Goal: Task Accomplishment & Management: Use online tool/utility

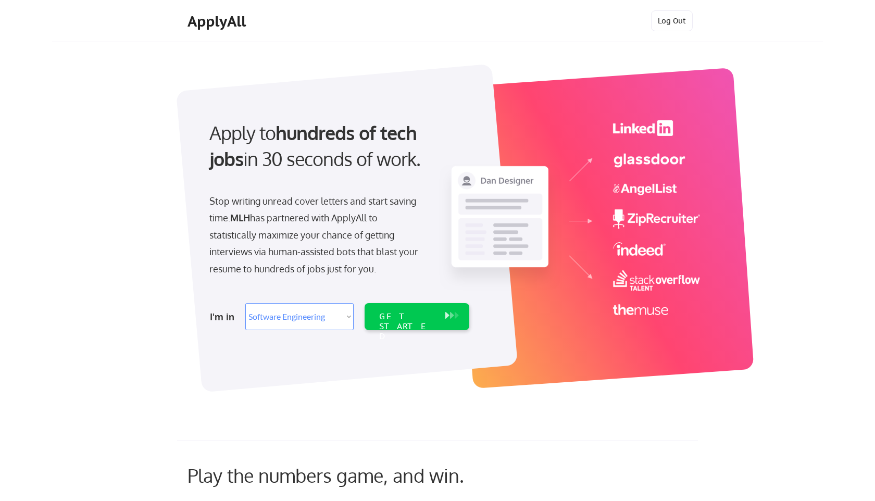
select select ""engineering""
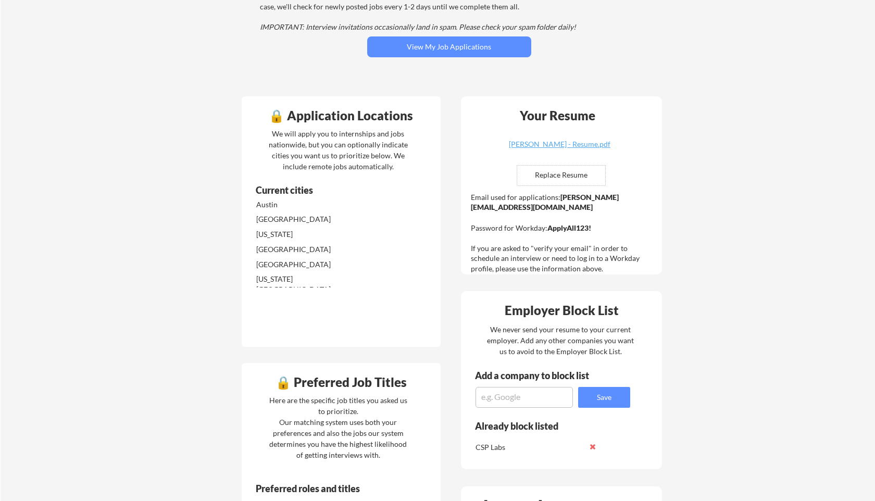
scroll to position [166, 0]
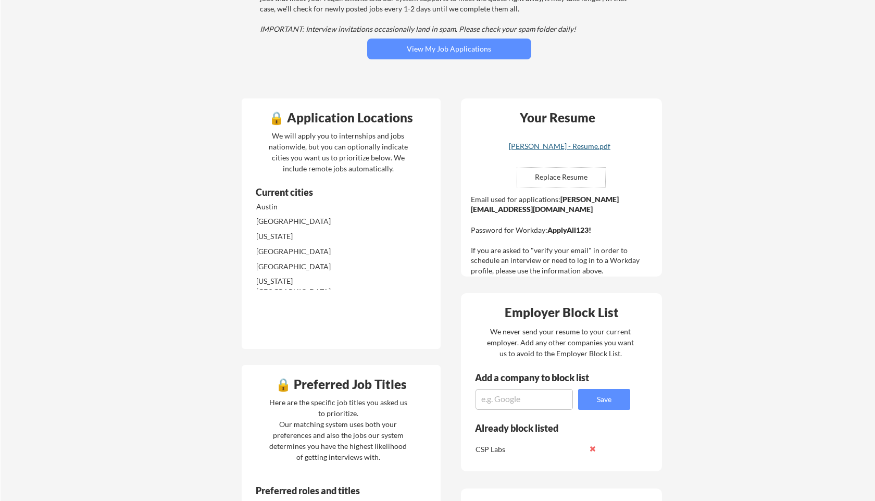
click at [546, 149] on div "[PERSON_NAME] - Resume.pdf" at bounding box center [560, 146] width 124 height 7
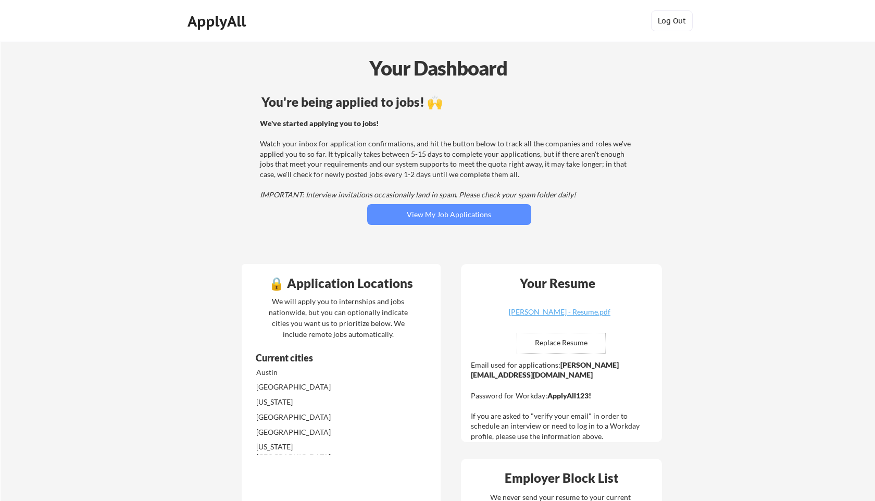
click at [217, 26] on div "ApplyAll" at bounding box center [217, 21] width 61 height 18
click at [378, 213] on button "View My Job Applications" at bounding box center [449, 214] width 164 height 21
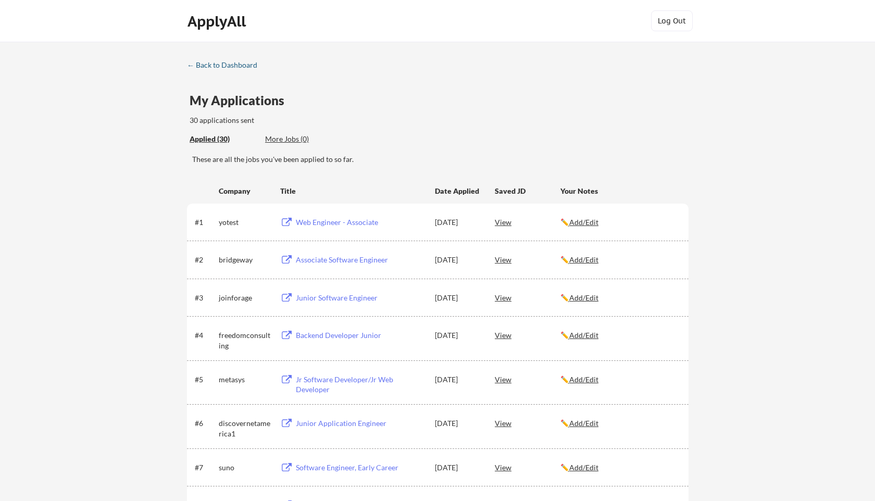
click at [235, 66] on div "← Back to Dashboard" at bounding box center [226, 64] width 78 height 7
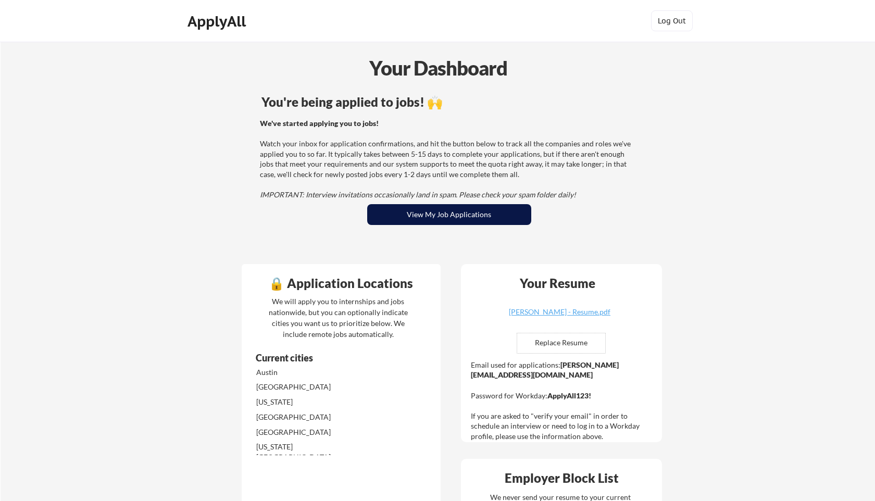
click at [397, 214] on button "View My Job Applications" at bounding box center [449, 214] width 164 height 21
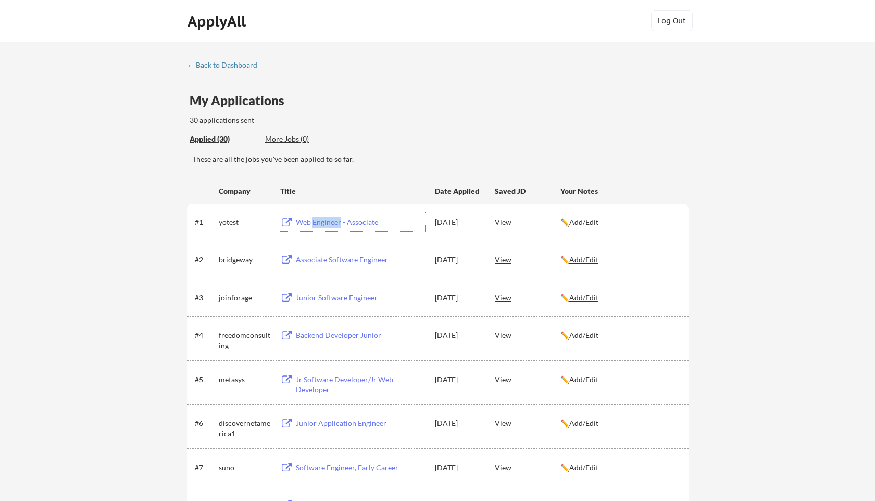
click at [300, 223] on div "Web Engineer - Associate" at bounding box center [360, 222] width 129 height 10
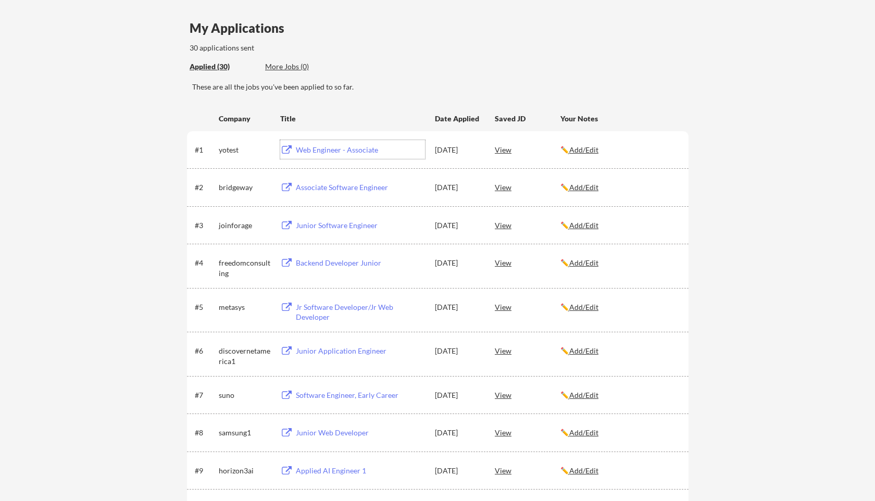
scroll to position [174, 0]
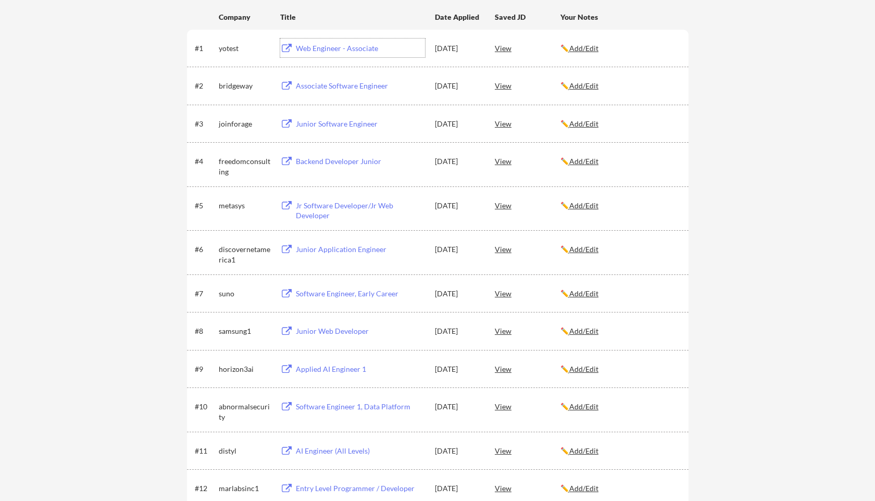
click at [335, 291] on div "Software Engineer, Early Career" at bounding box center [360, 293] width 129 height 10
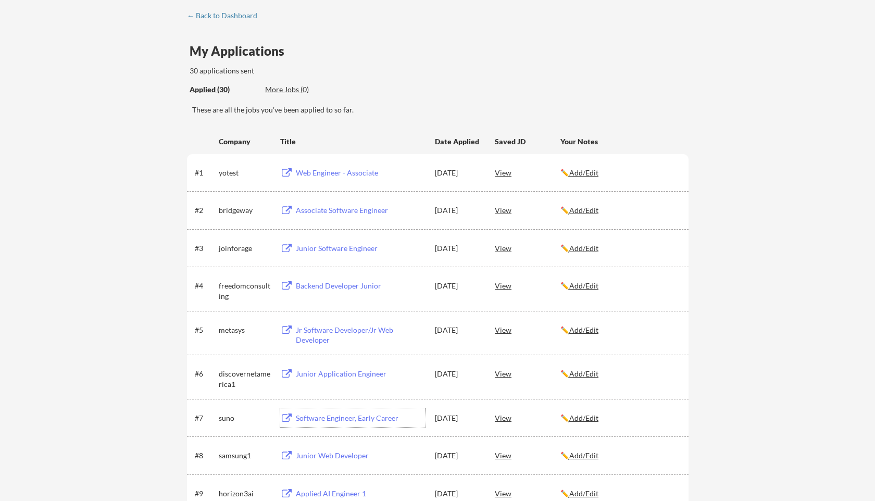
scroll to position [0, 0]
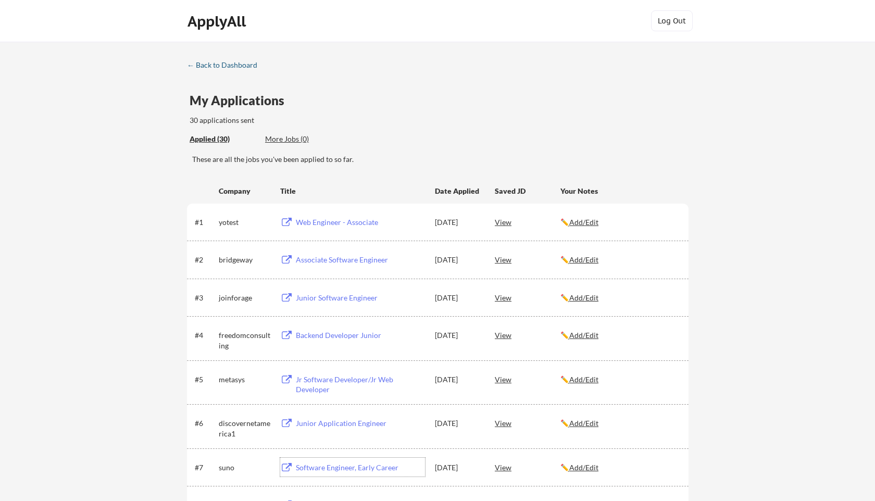
click at [226, 65] on div "← Back to Dashboard" at bounding box center [226, 64] width 78 height 7
